Goal: Information Seeking & Learning: Check status

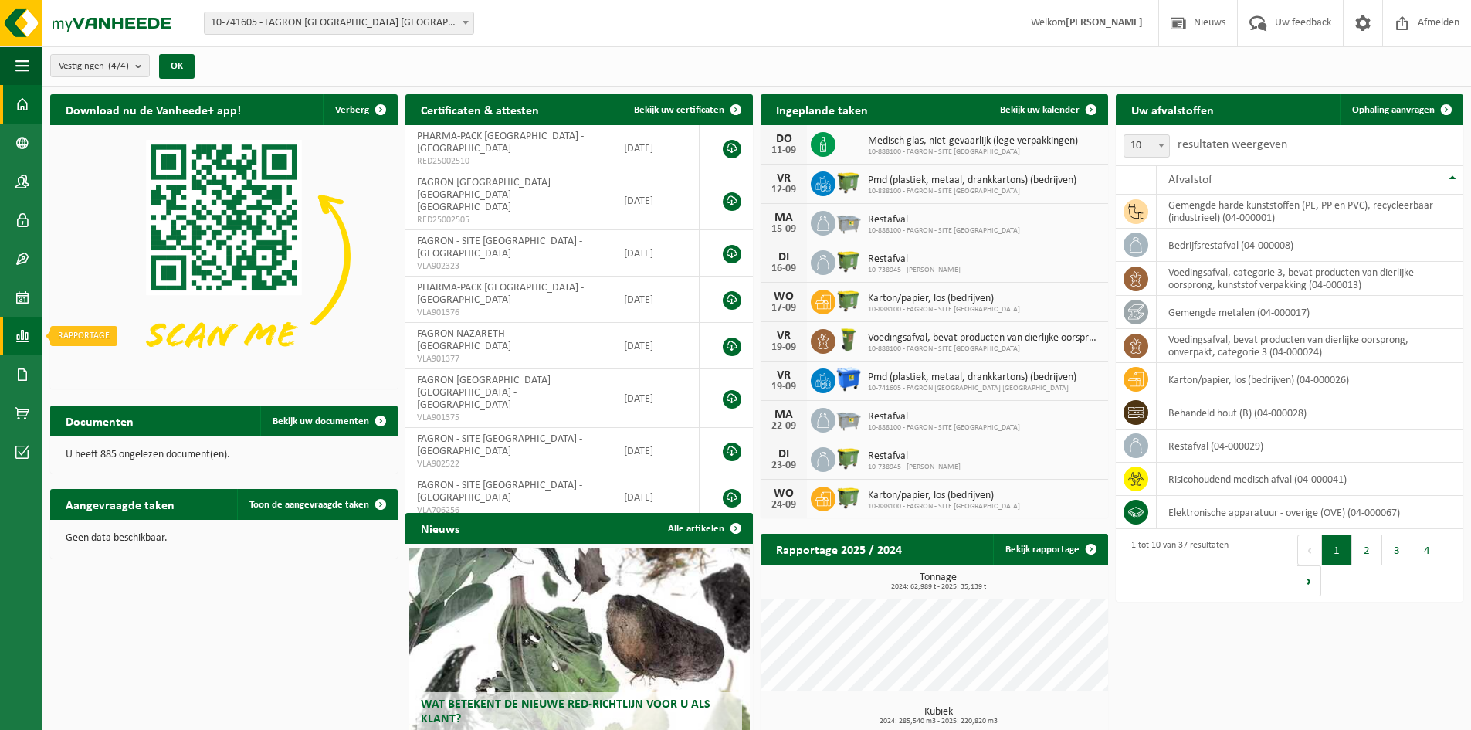
click at [18, 326] on span at bounding box center [22, 336] width 14 height 39
click at [110, 371] on span "In lijstvorm" at bounding box center [117, 368] width 54 height 29
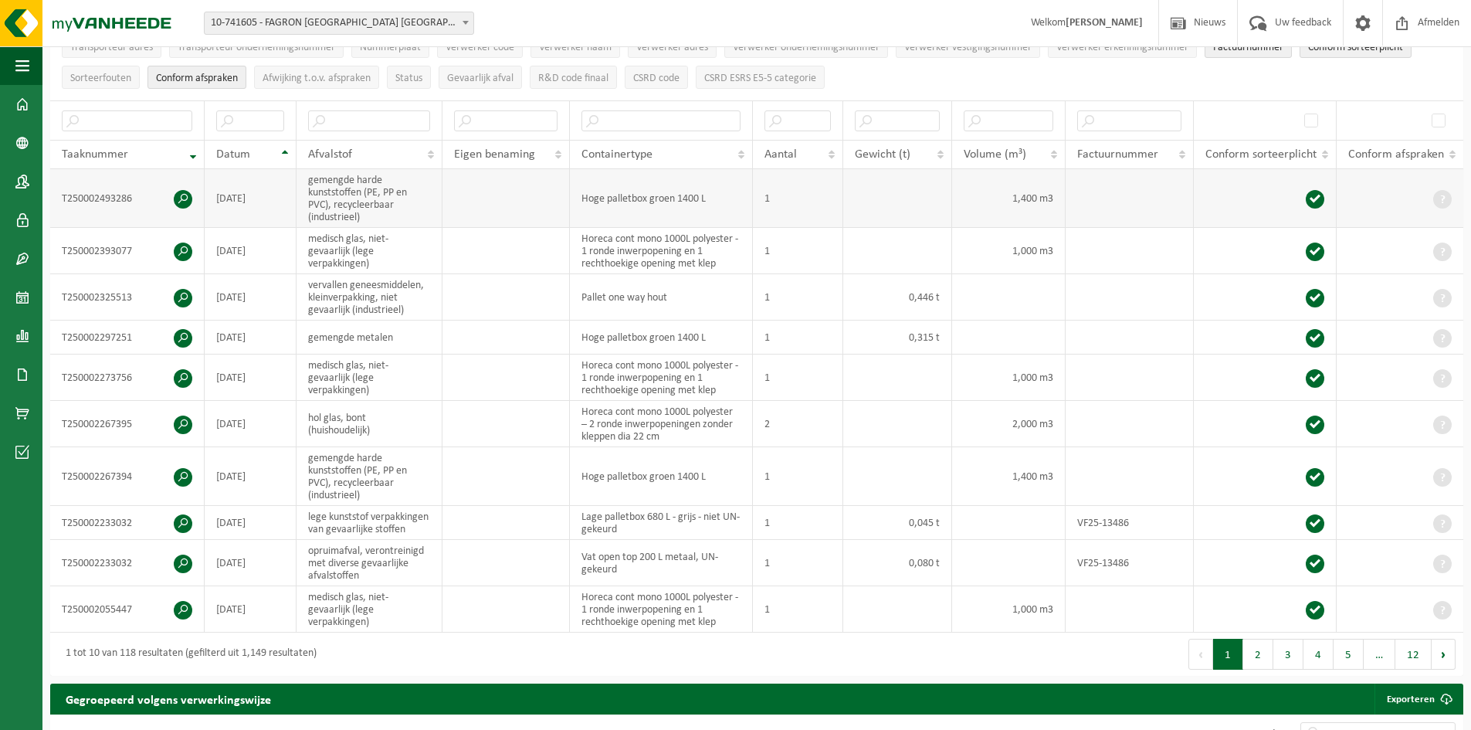
scroll to position [232, 0]
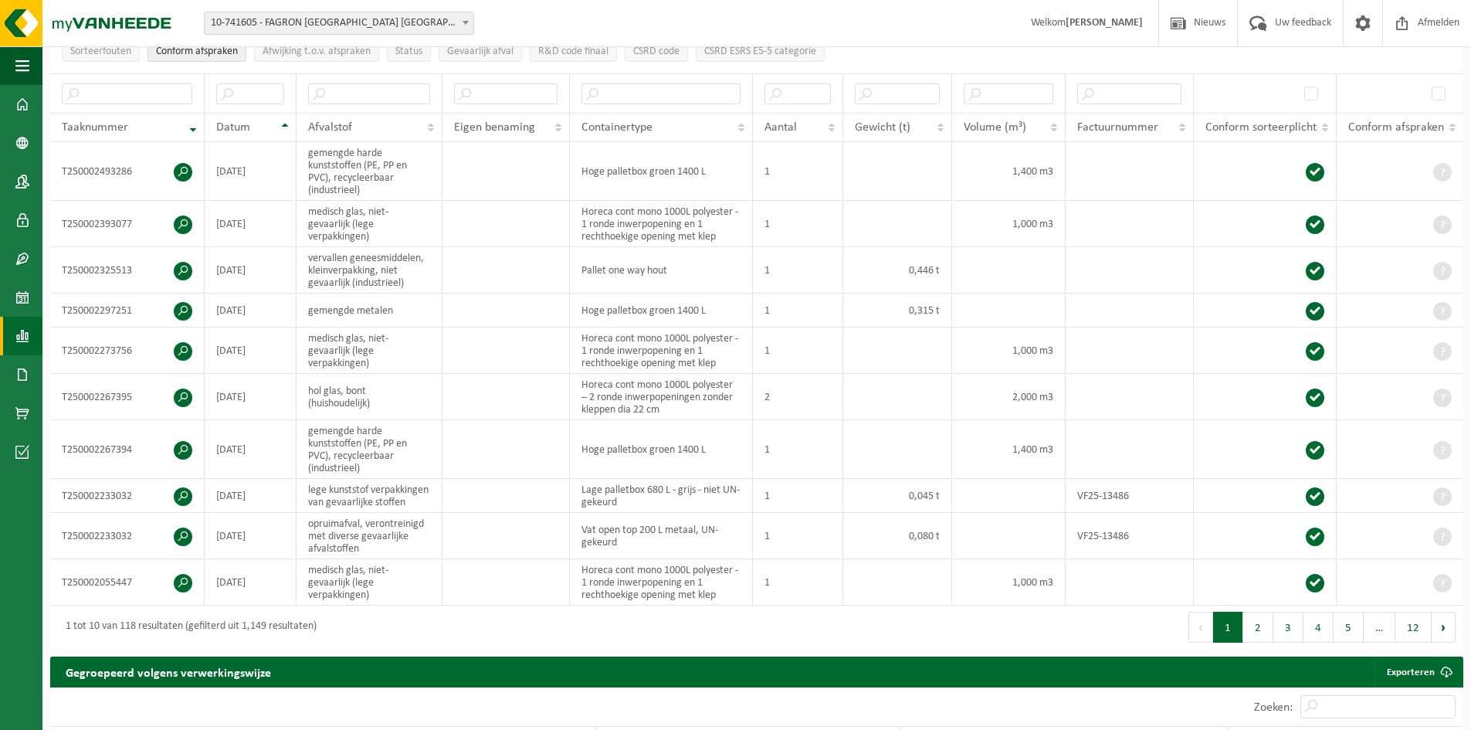
click at [18, 344] on span at bounding box center [22, 336] width 14 height 39
click at [88, 344] on link "In grafiekvorm" at bounding box center [112, 334] width 133 height 29
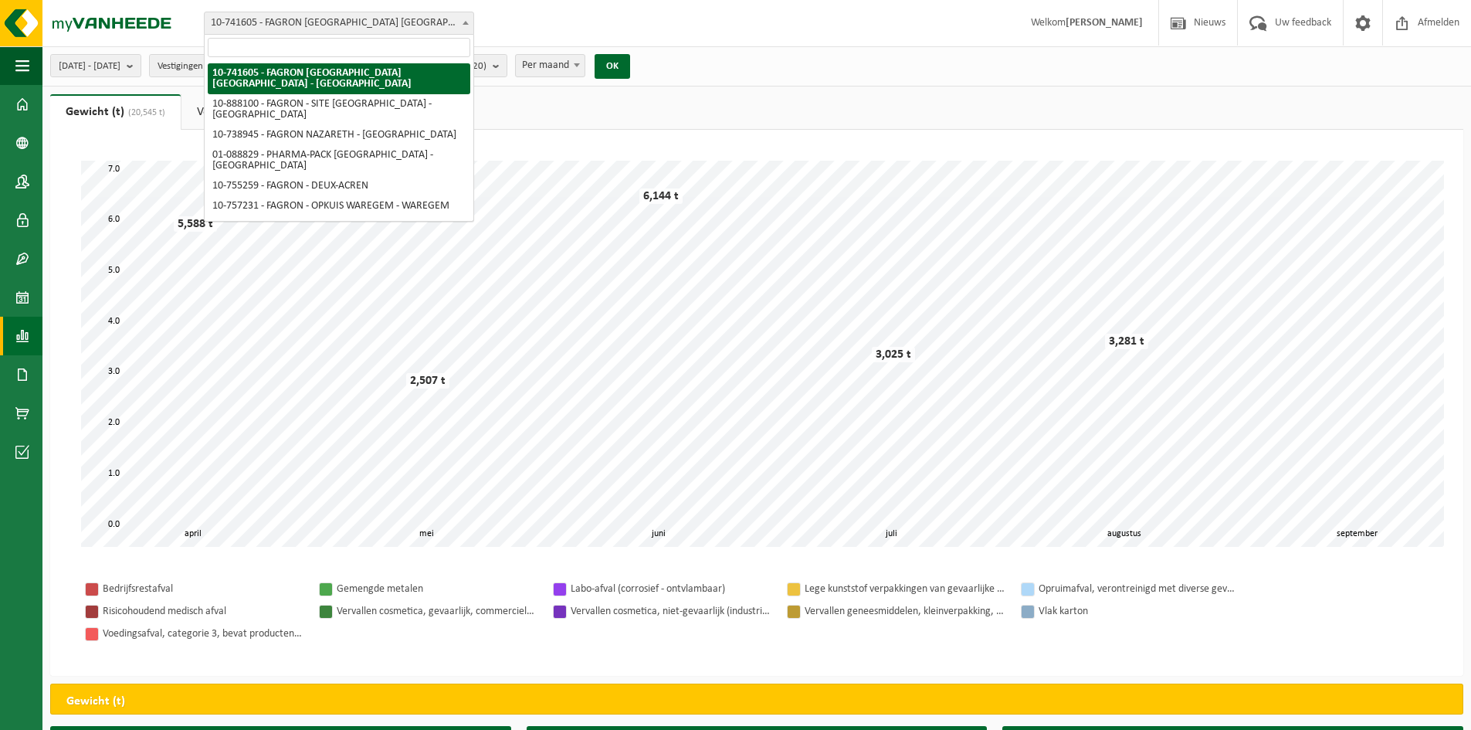
click at [361, 30] on span "10-741605 - FAGRON [GEOGRAPHIC_DATA] [GEOGRAPHIC_DATA] - [GEOGRAPHIC_DATA]" at bounding box center [339, 23] width 269 height 22
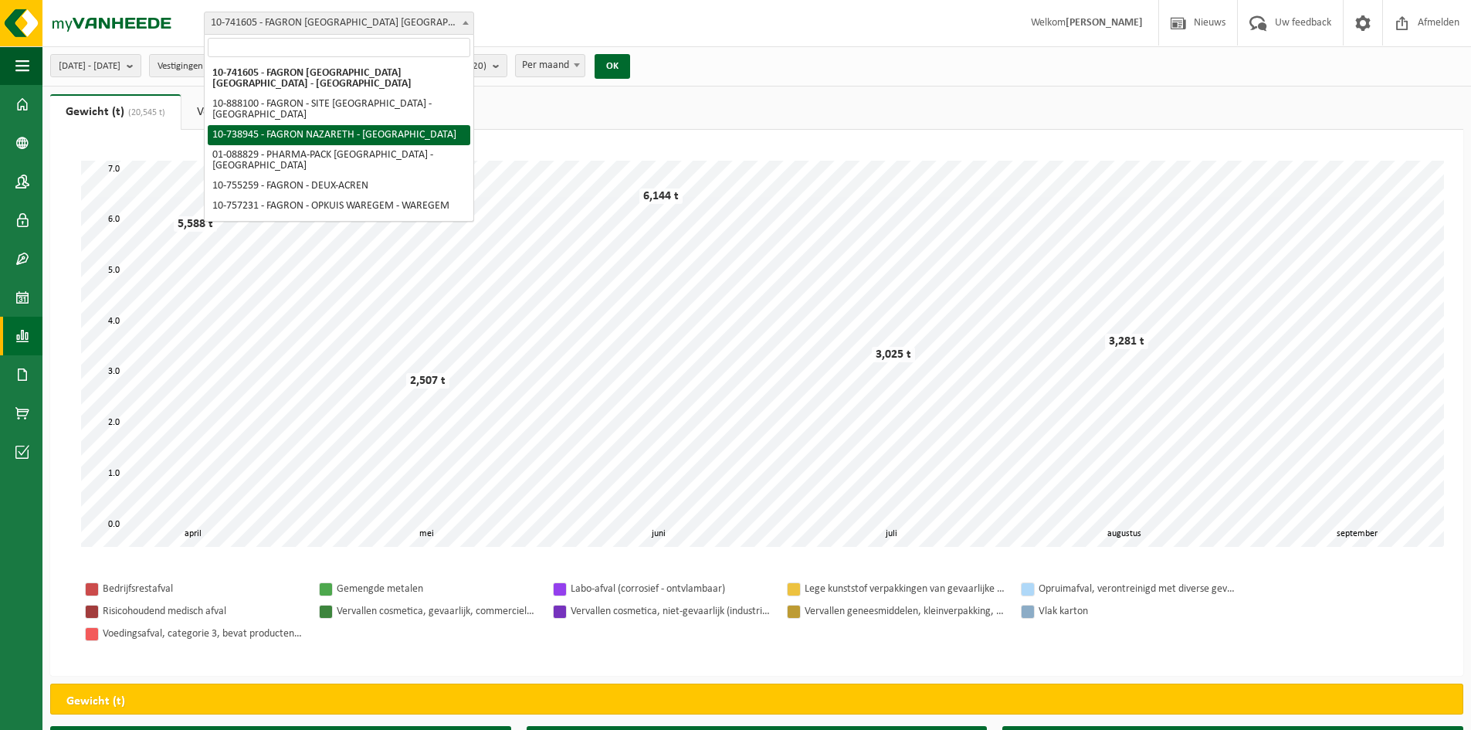
select select "3834"
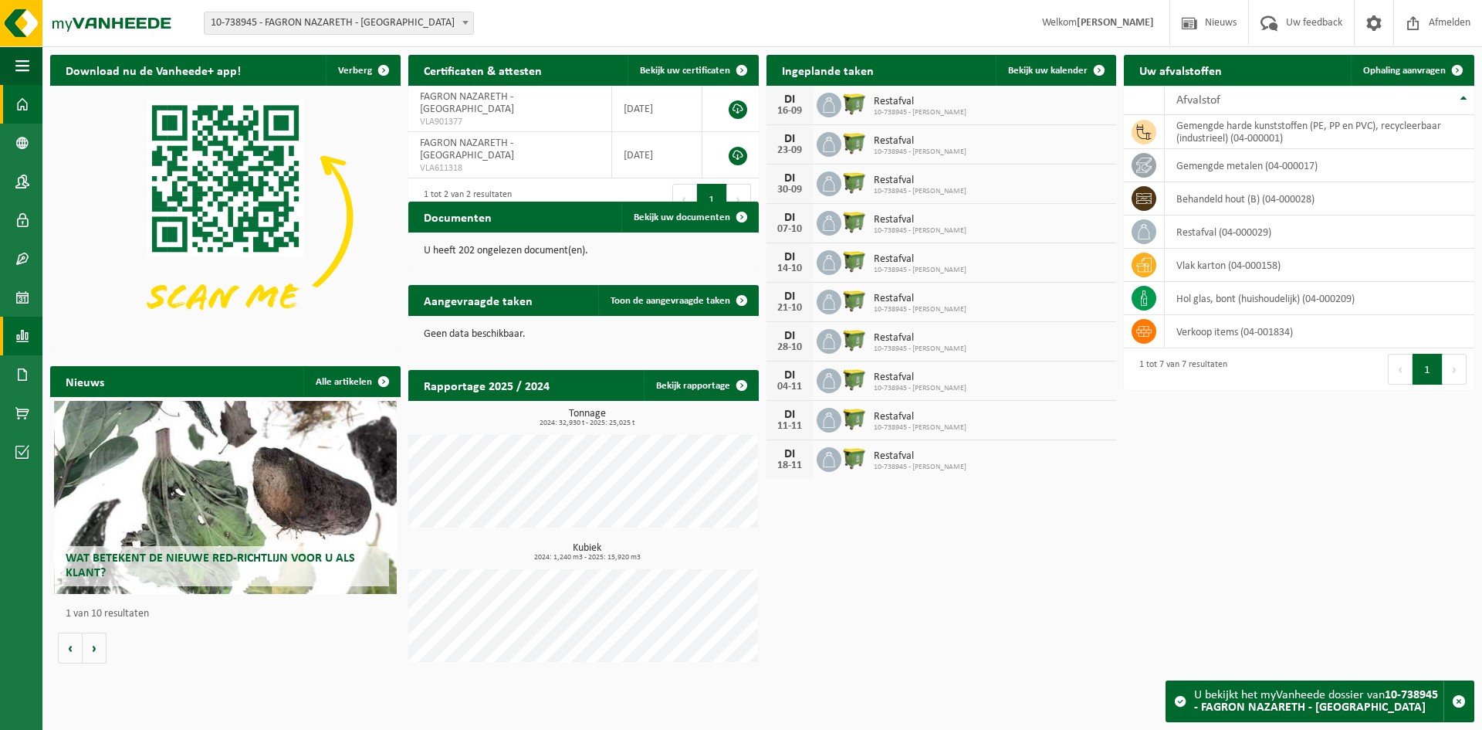
click at [21, 330] on span at bounding box center [22, 336] width 14 height 39
click at [80, 338] on link "In grafiekvorm" at bounding box center [112, 334] width 133 height 29
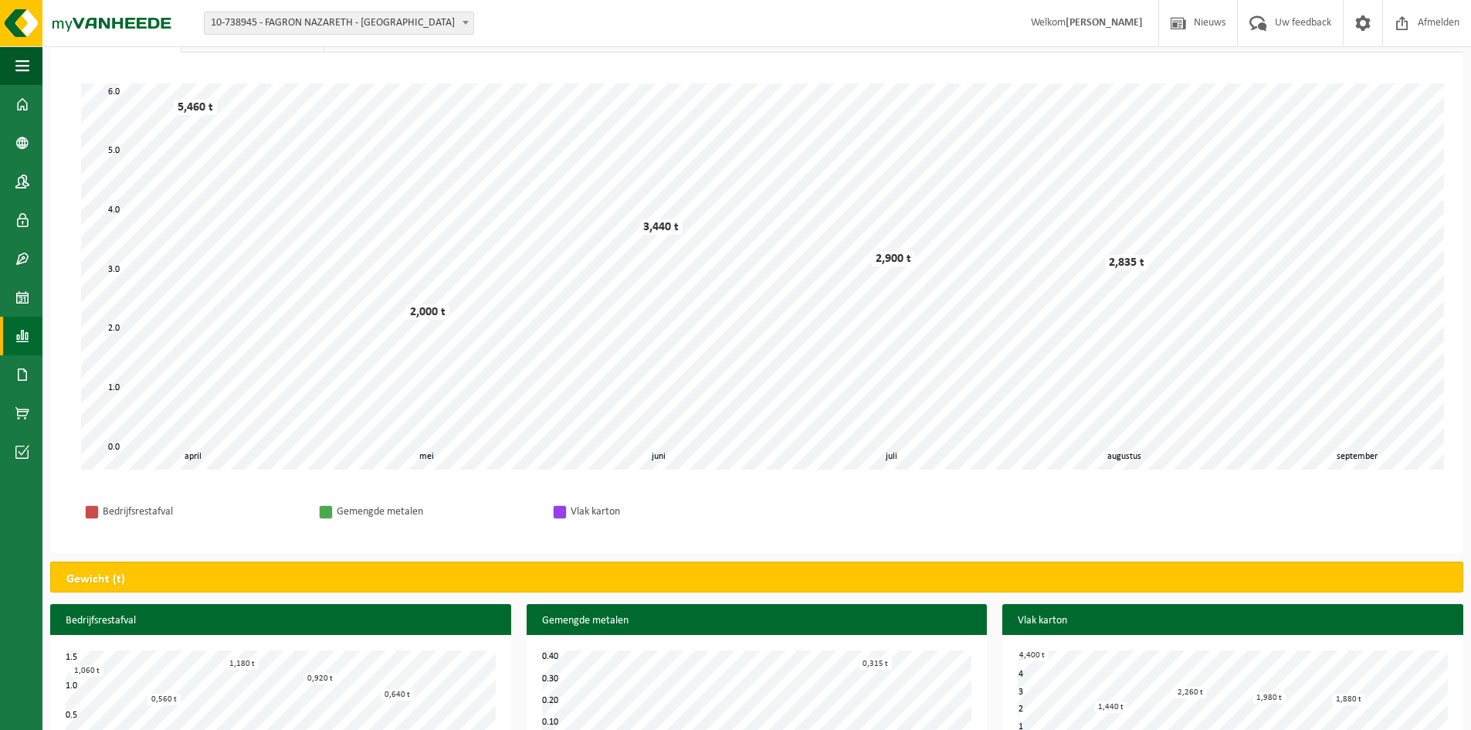
scroll to position [136, 0]
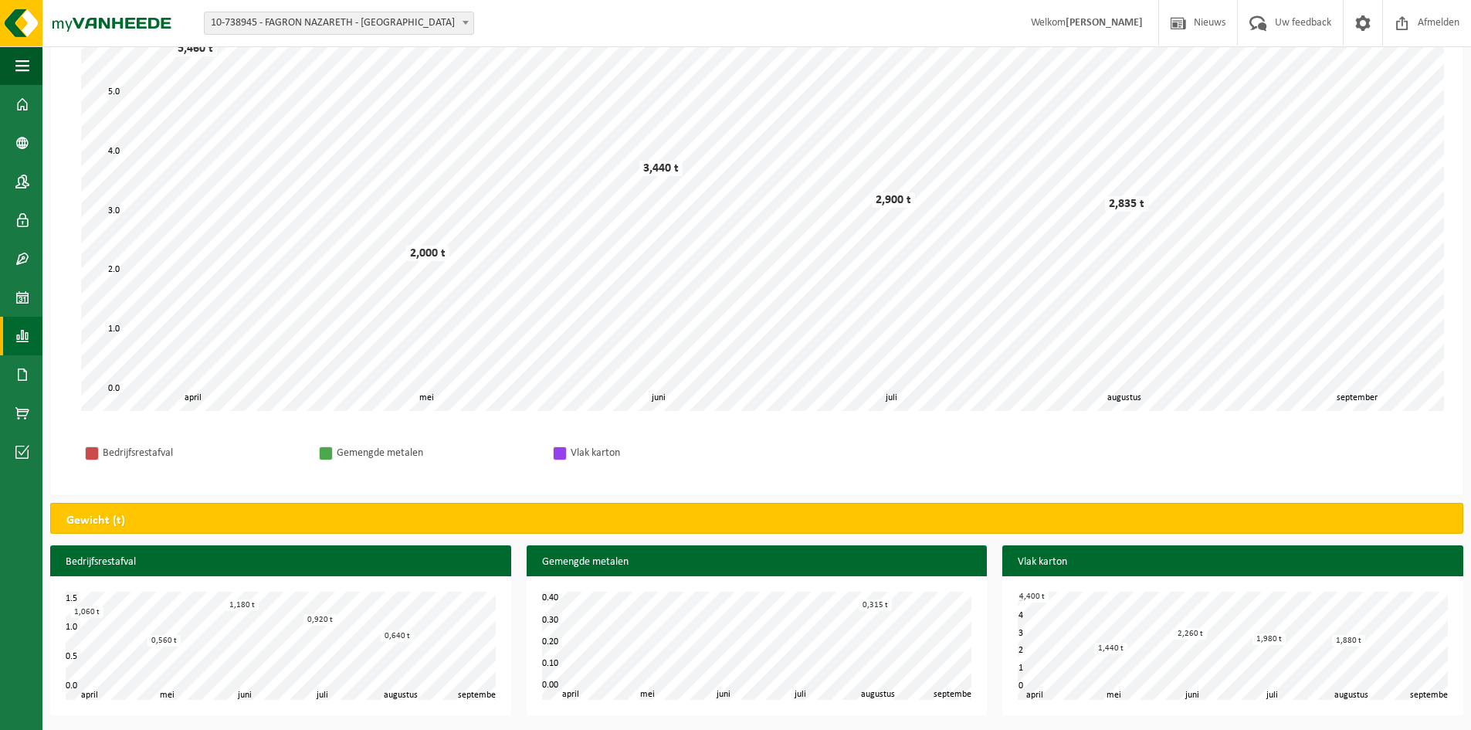
click at [422, 17] on span "10-738945 - FAGRON NAZARETH - [GEOGRAPHIC_DATA]" at bounding box center [339, 23] width 269 height 22
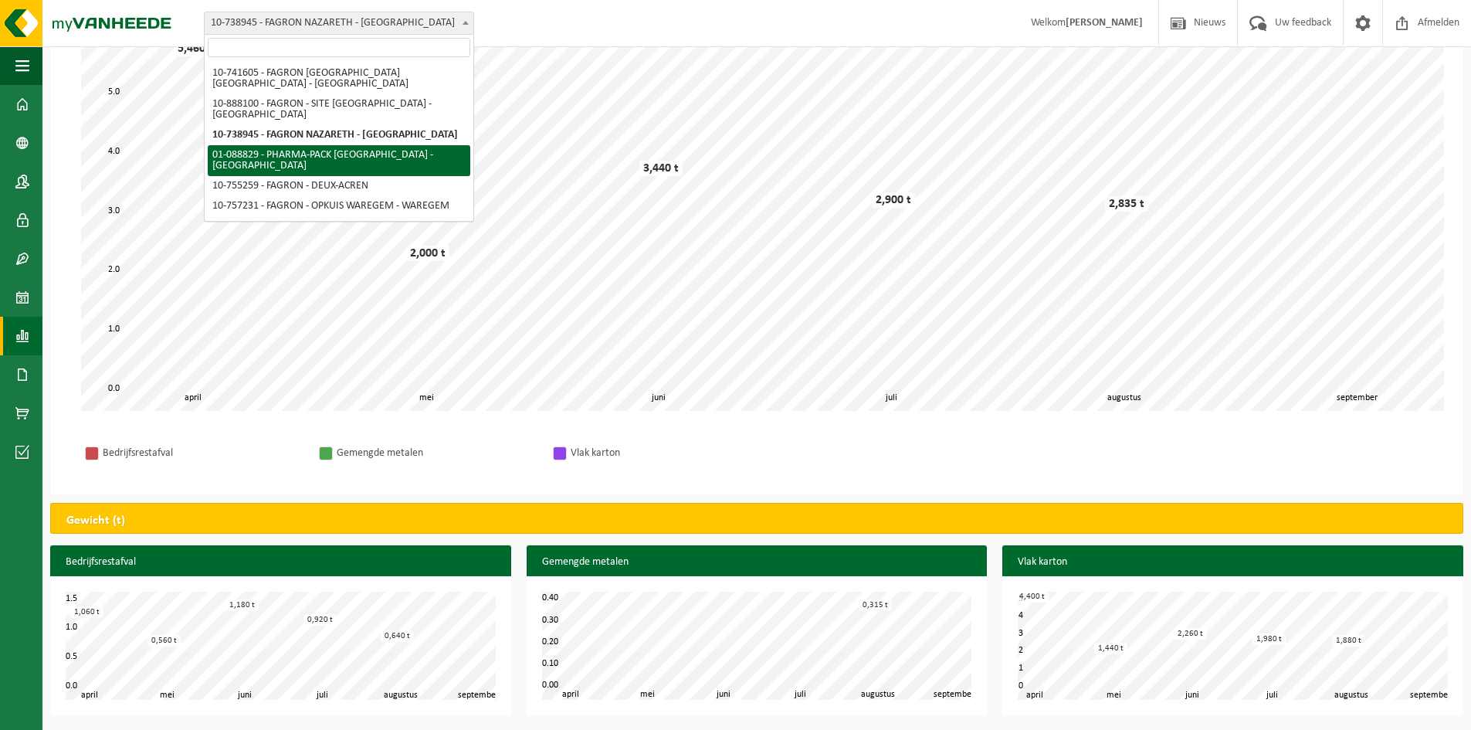
select select "722"
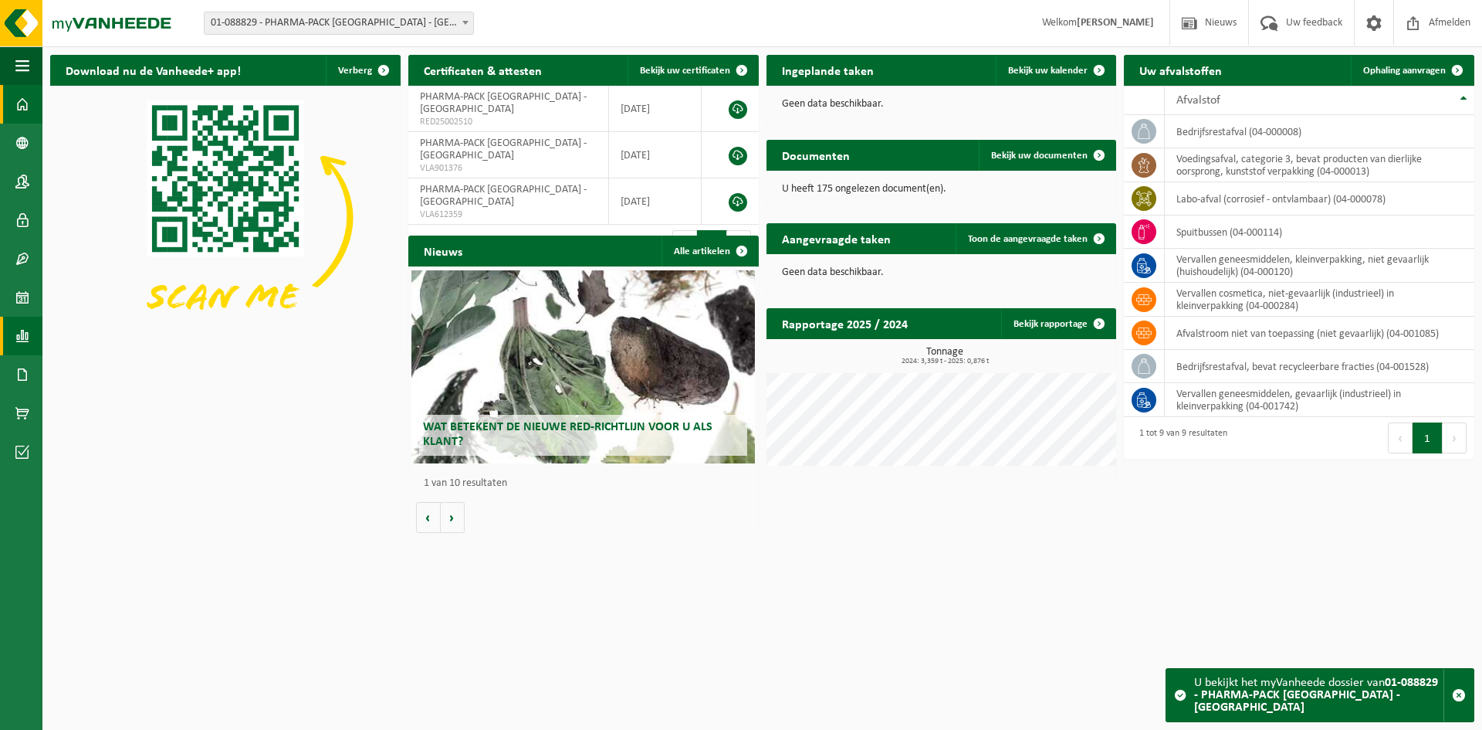
click at [32, 339] on link "Rapportage" at bounding box center [21, 336] width 42 height 39
click at [129, 340] on span "In grafiekvorm" at bounding box center [124, 335] width 69 height 29
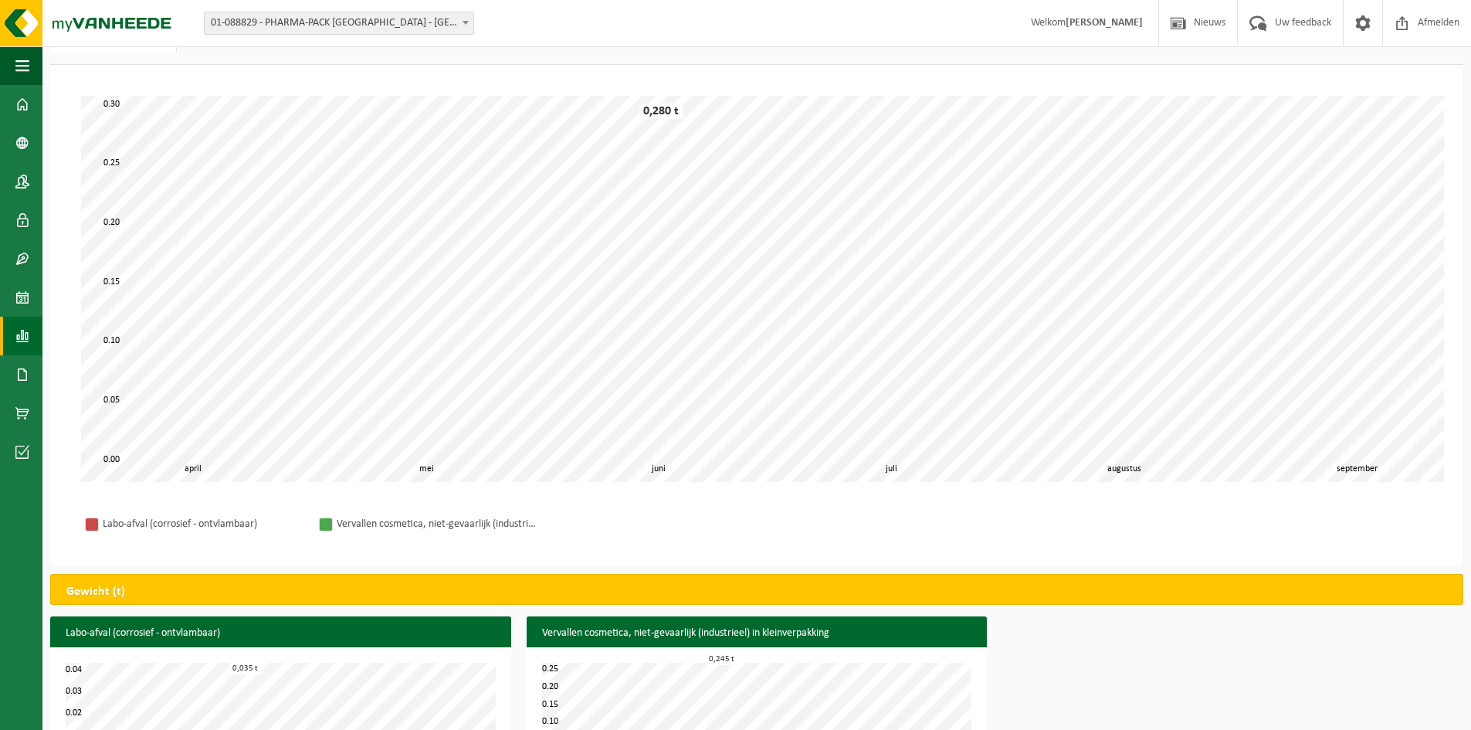
scroll to position [148, 0]
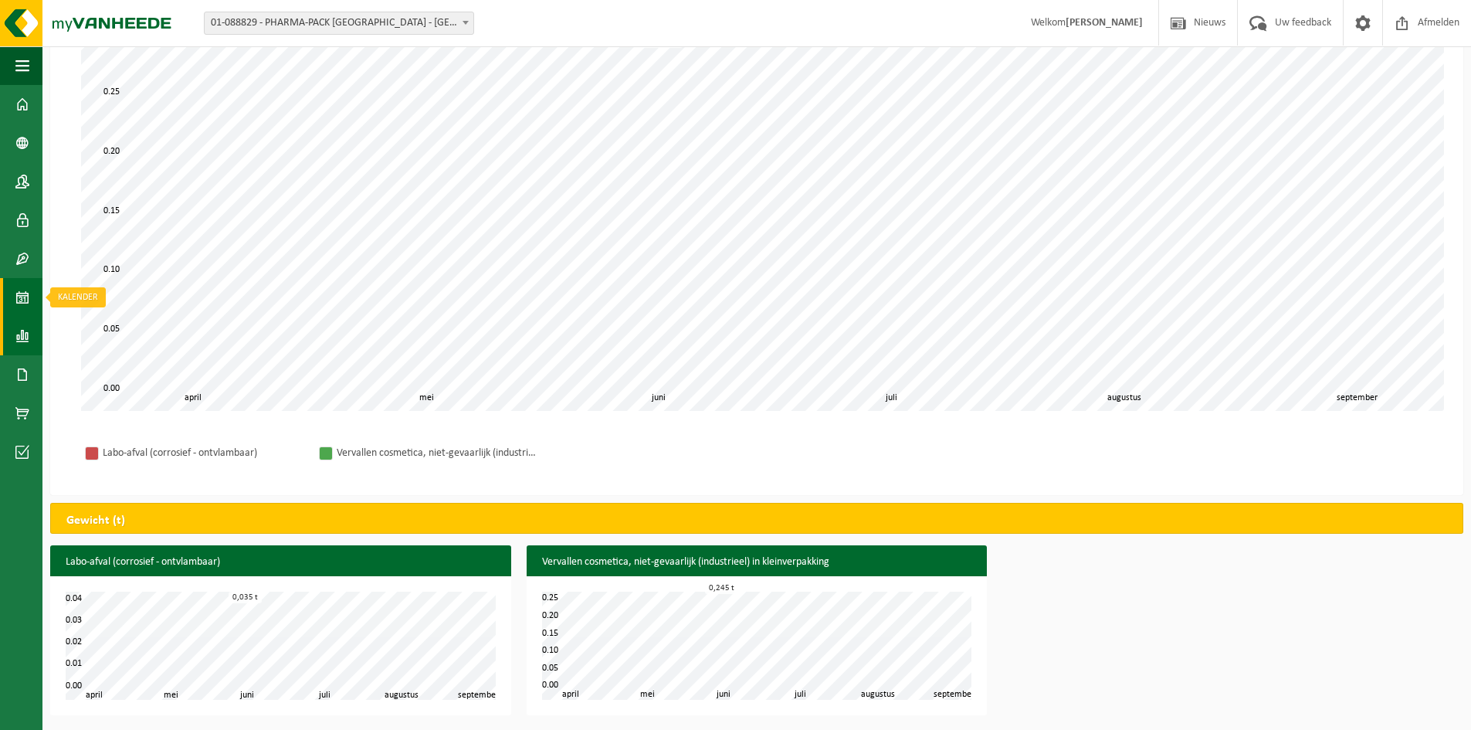
click at [26, 293] on span at bounding box center [22, 297] width 14 height 39
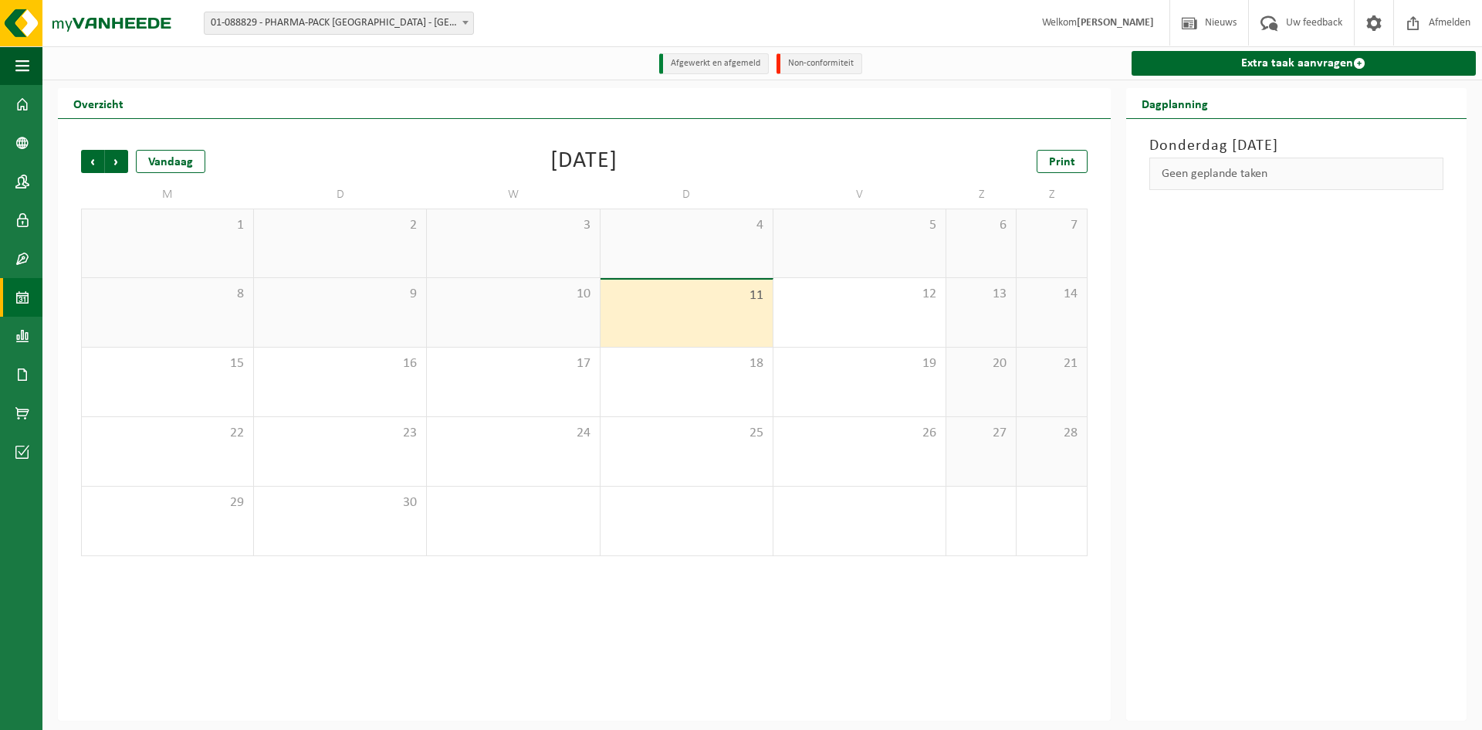
click at [316, 22] on span "01-088829 - PHARMA-PACK [GEOGRAPHIC_DATA] - [GEOGRAPHIC_DATA]" at bounding box center [339, 23] width 269 height 22
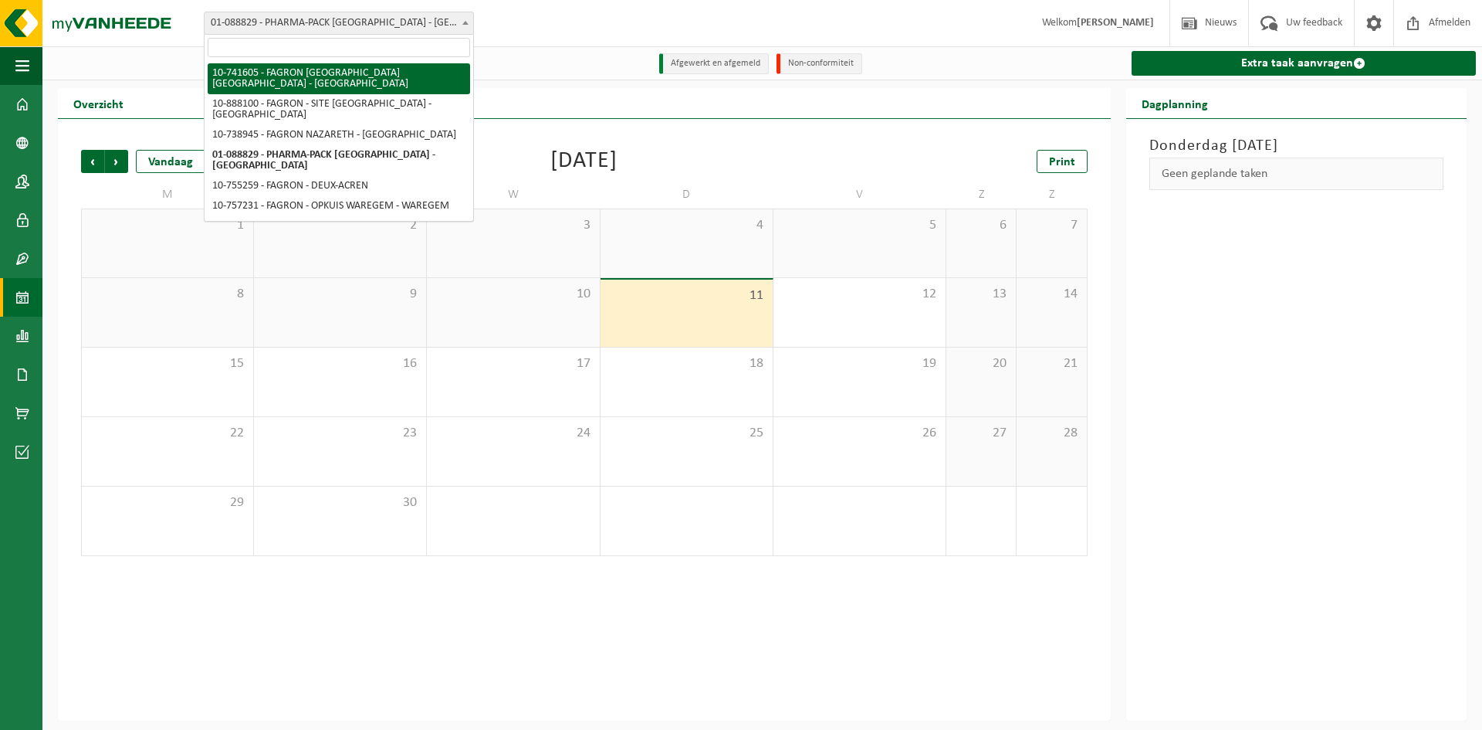
select select "6082"
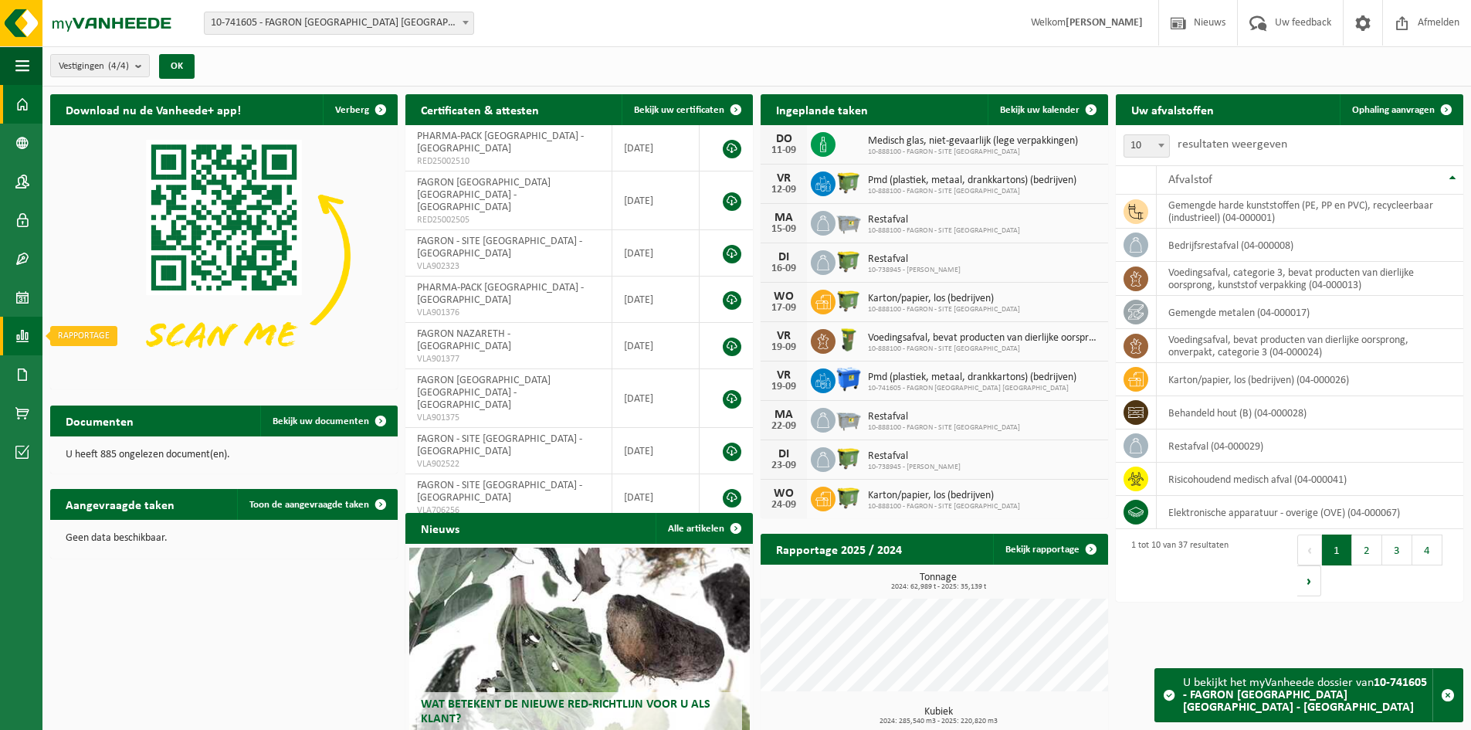
click at [8, 330] on link "Rapportage" at bounding box center [21, 336] width 42 height 39
click at [120, 341] on span "In grafiekvorm" at bounding box center [124, 335] width 69 height 29
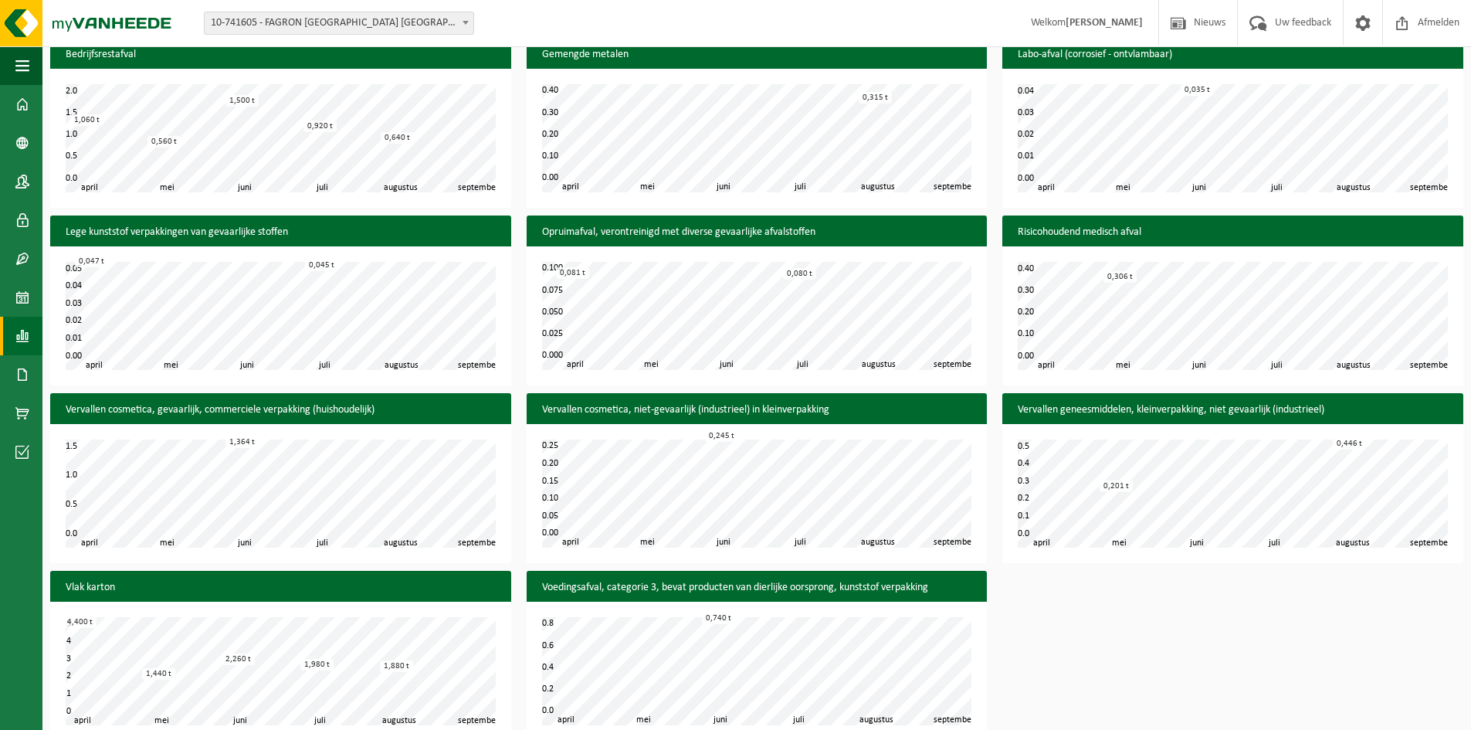
scroll to position [713, 0]
